Goal: Task Accomplishment & Management: Use online tool/utility

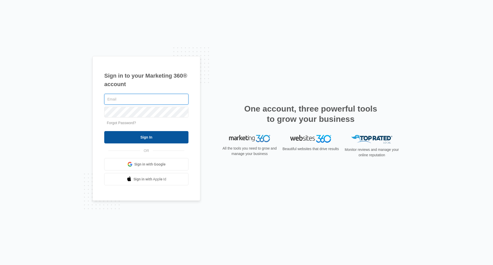
type input "[EMAIL_ADDRESS][DOMAIN_NAME]"
click at [173, 136] on input "Sign In" at bounding box center [146, 137] width 84 height 12
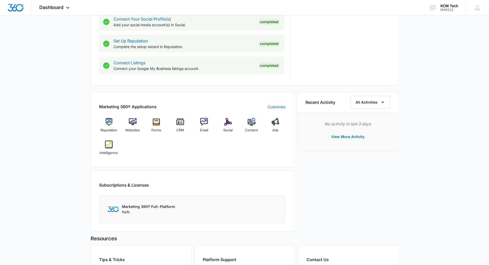
scroll to position [307, 0]
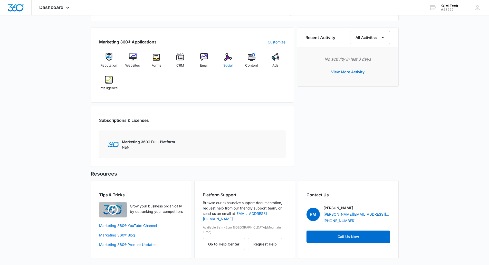
click at [227, 61] on div "Social" at bounding box center [228, 62] width 20 height 18
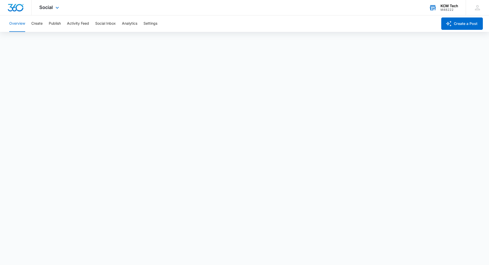
click at [451, 5] on div "KCM Tech" at bounding box center [450, 6] width 18 height 4
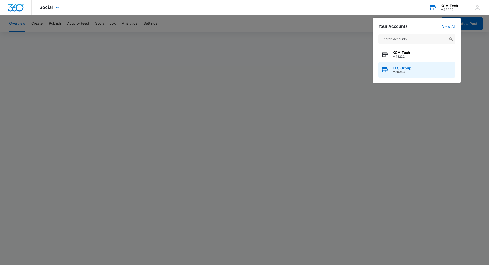
click at [423, 65] on div "TEC Group M39053" at bounding box center [417, 69] width 77 height 15
